Goal: Task Accomplishment & Management: Manage account settings

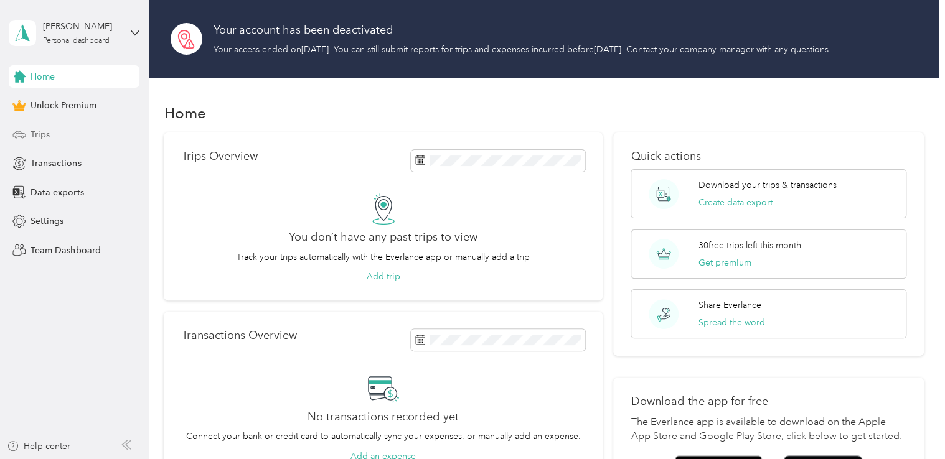
click at [40, 138] on span "Trips" at bounding box center [39, 134] width 19 height 13
